Goal: Entertainment & Leisure: Consume media (video, audio)

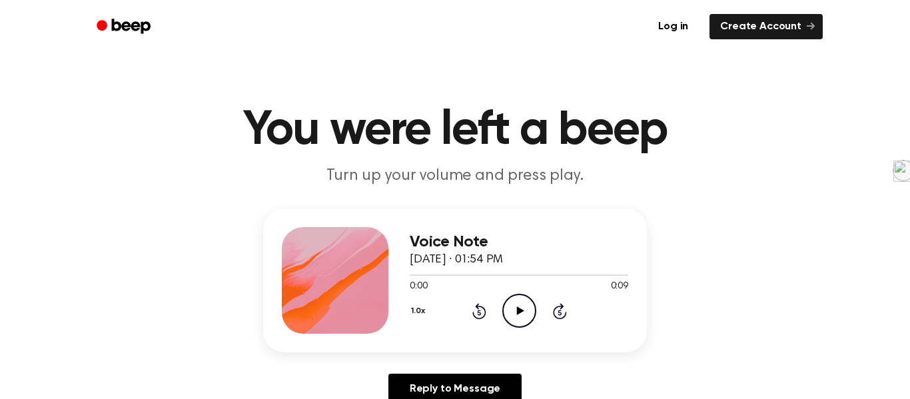
click at [516, 321] on icon "Play Audio" at bounding box center [520, 311] width 34 height 34
click at [515, 306] on icon "Play Audio" at bounding box center [520, 311] width 34 height 34
click at [509, 303] on icon "Play Audio" at bounding box center [520, 311] width 34 height 34
click at [513, 305] on icon "Play Audio" at bounding box center [520, 311] width 34 height 34
click at [513, 311] on icon "Play Audio" at bounding box center [520, 311] width 34 height 34
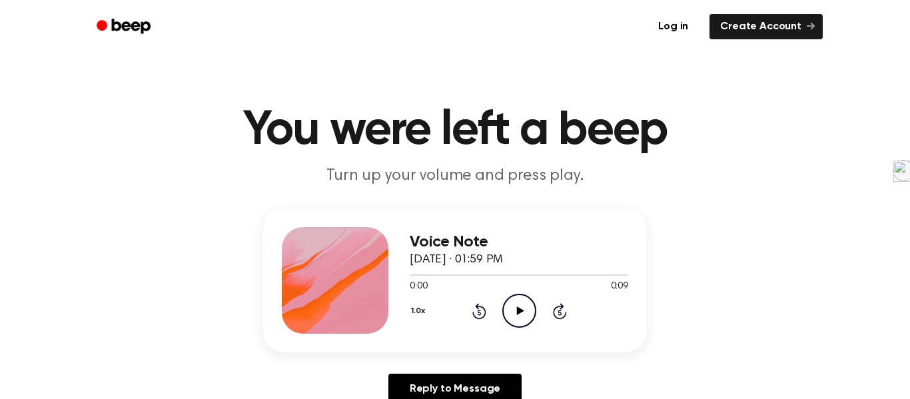
click at [514, 307] on icon "Play Audio" at bounding box center [520, 311] width 34 height 34
click at [523, 311] on icon at bounding box center [520, 311] width 7 height 9
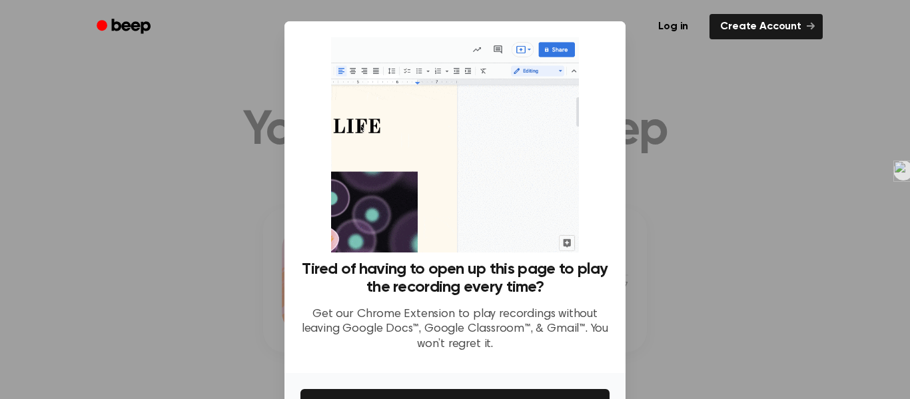
scroll to position [86, 0]
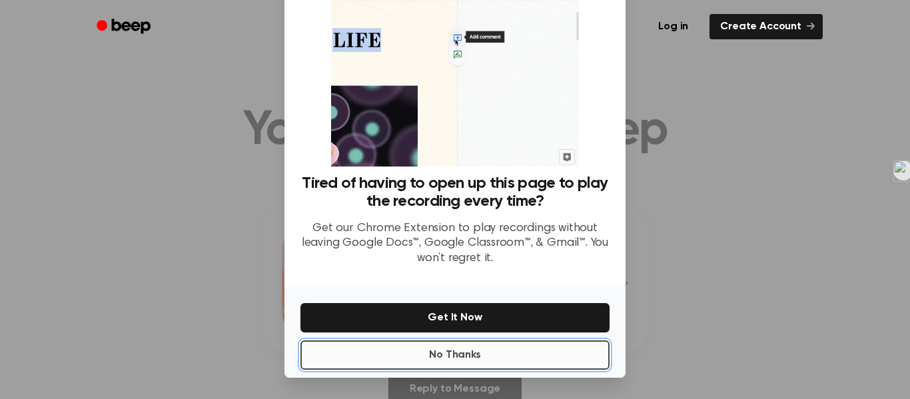
click at [493, 365] on button "No Thanks" at bounding box center [455, 355] width 309 height 29
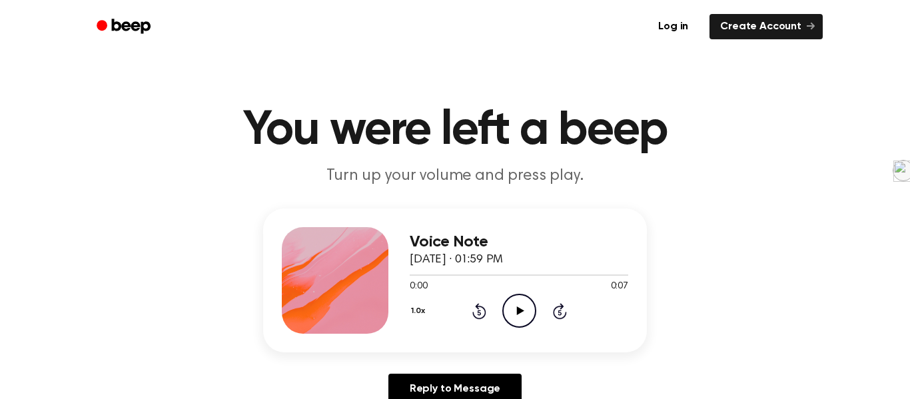
click at [518, 314] on icon at bounding box center [520, 311] width 7 height 9
click at [517, 295] on icon "Play Audio" at bounding box center [520, 311] width 34 height 34
click at [522, 317] on icon "Play Audio" at bounding box center [520, 311] width 34 height 34
click at [519, 323] on icon "Play Audio" at bounding box center [520, 311] width 34 height 34
click at [511, 294] on icon "Play Audio" at bounding box center [520, 311] width 34 height 34
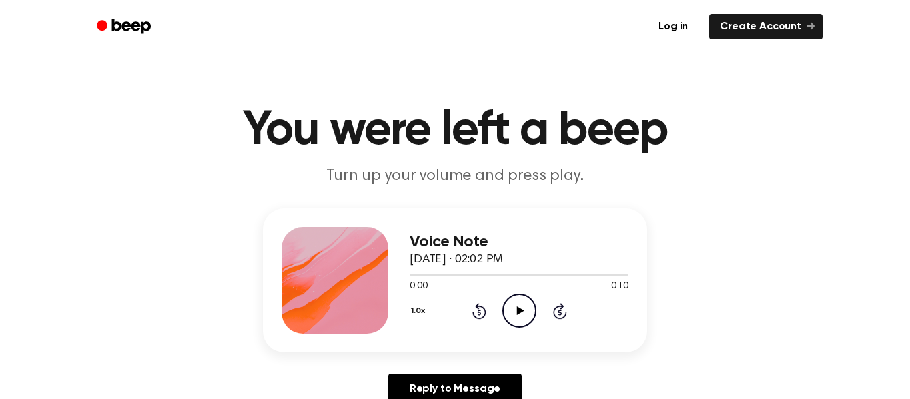
click at [516, 317] on icon "Play Audio" at bounding box center [520, 311] width 34 height 34
click at [522, 315] on icon "Play Audio" at bounding box center [520, 311] width 34 height 34
click at [513, 307] on icon "Play Audio" at bounding box center [520, 311] width 34 height 34
click at [516, 310] on icon "Play Audio" at bounding box center [520, 311] width 34 height 34
click at [530, 317] on icon "Play Audio" at bounding box center [520, 311] width 34 height 34
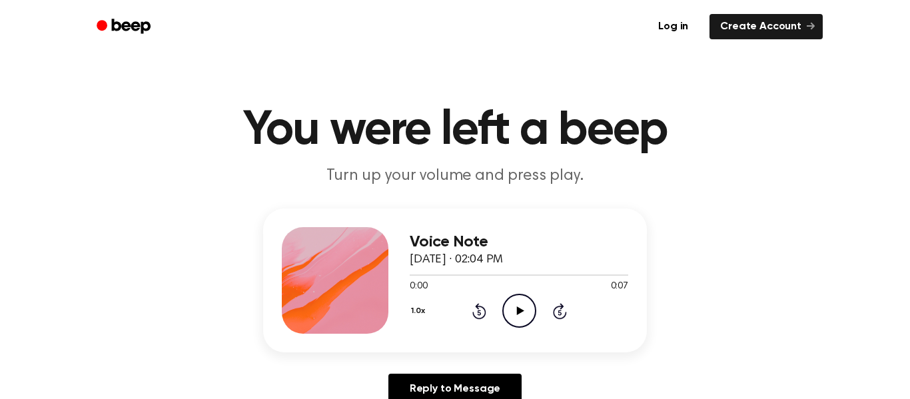
click at [528, 319] on icon "Play Audio" at bounding box center [520, 311] width 34 height 34
click at [518, 297] on icon "Play Audio" at bounding box center [520, 311] width 34 height 34
click at [515, 321] on icon "Play Audio" at bounding box center [520, 311] width 34 height 34
